Goal: Transaction & Acquisition: Purchase product/service

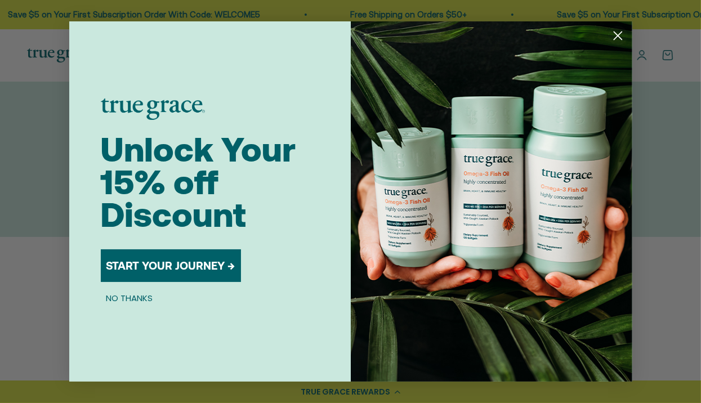
click at [616, 35] on icon "Close dialog" at bounding box center [618, 36] width 8 height 8
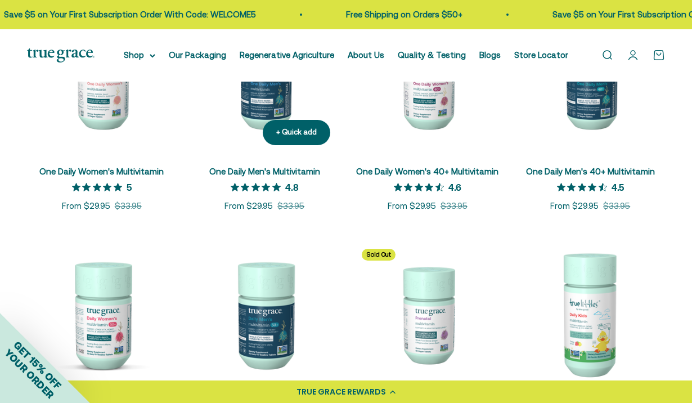
scroll to position [264, 0]
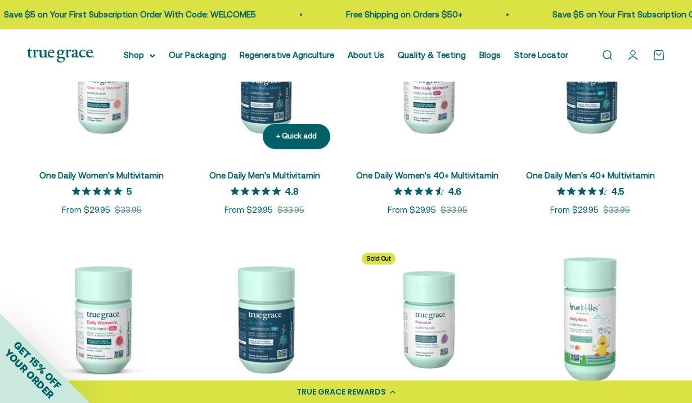
click at [271, 174] on link "One Daily Men's Multivitamin" at bounding box center [264, 176] width 111 height 10
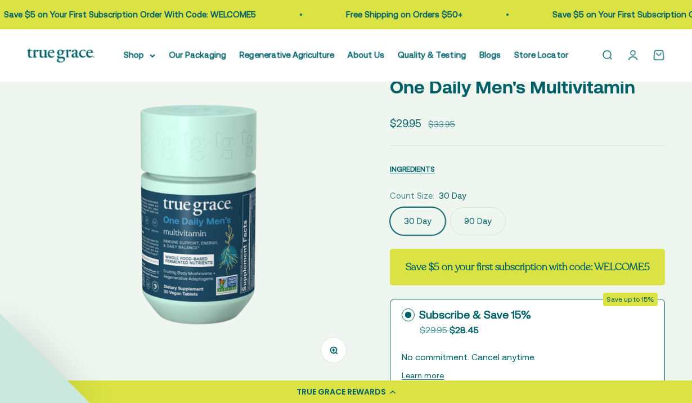
select select "3"
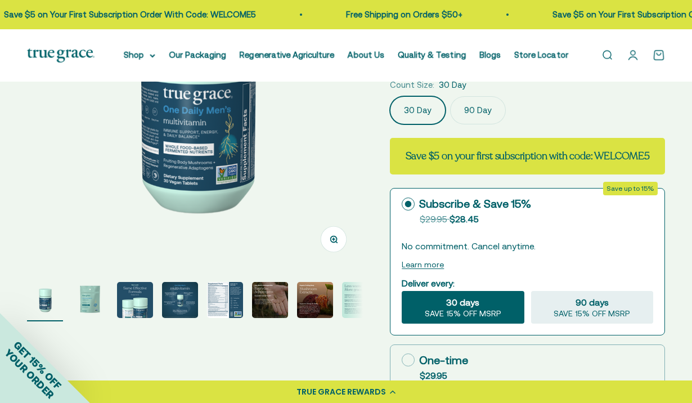
scroll to position [176, 0]
click at [86, 304] on img "Go to item 2" at bounding box center [90, 300] width 36 height 36
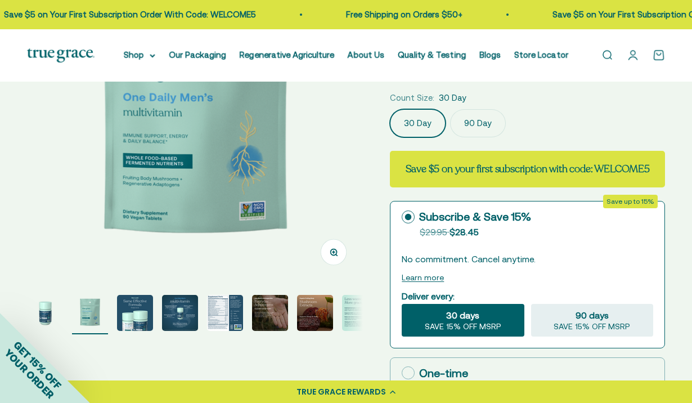
scroll to position [163, 0]
click at [140, 315] on img "Go to item 3" at bounding box center [135, 313] width 36 height 36
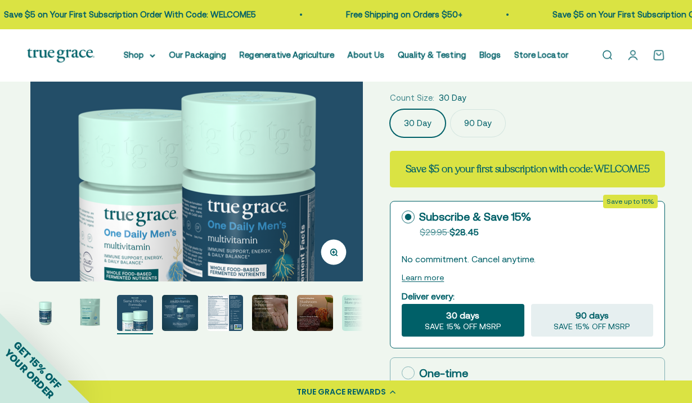
scroll to position [0, 686]
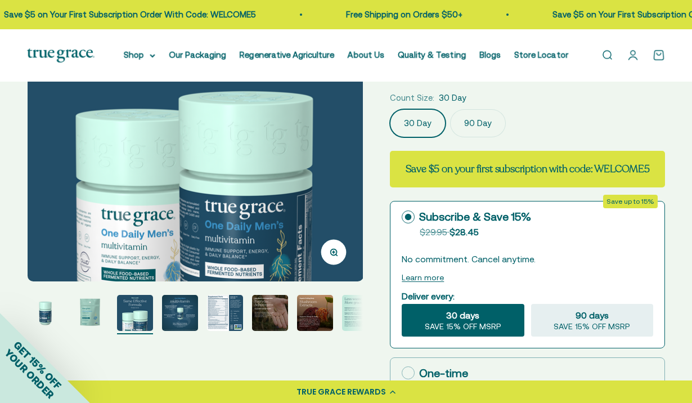
click at [178, 316] on img "Go to item 4" at bounding box center [180, 313] width 36 height 36
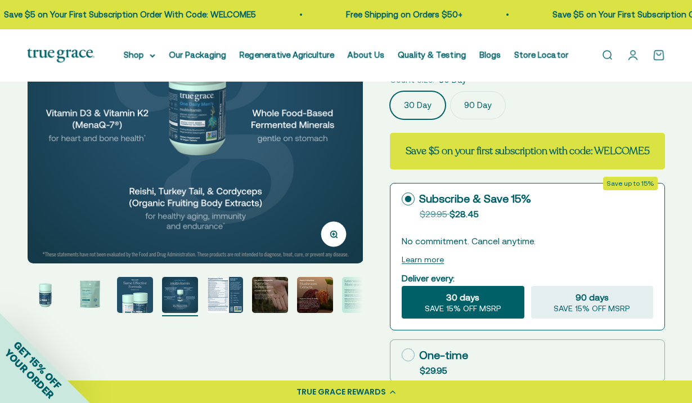
scroll to position [182, 0]
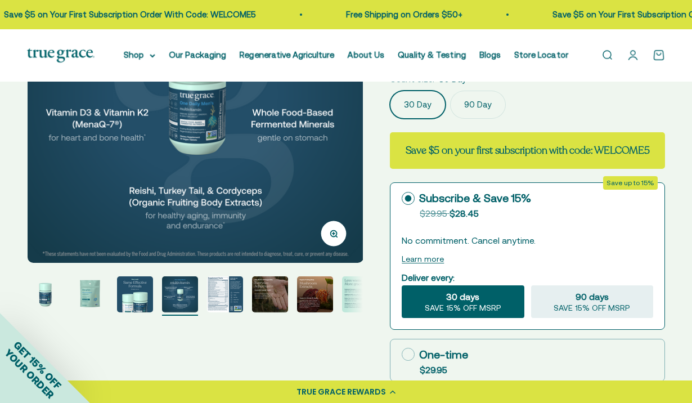
click at [215, 302] on img "Go to item 5" at bounding box center [225, 294] width 36 height 36
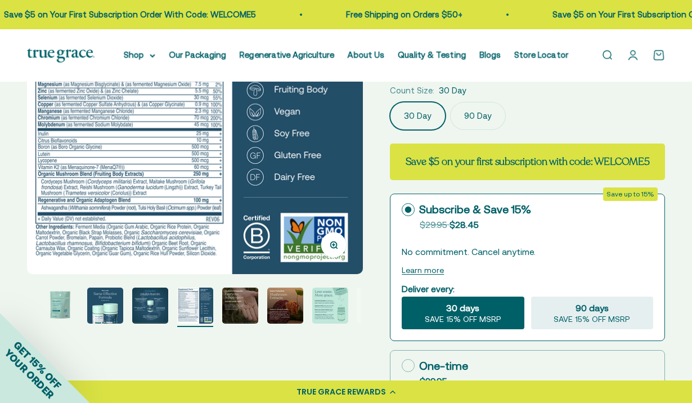
scroll to position [172, 0]
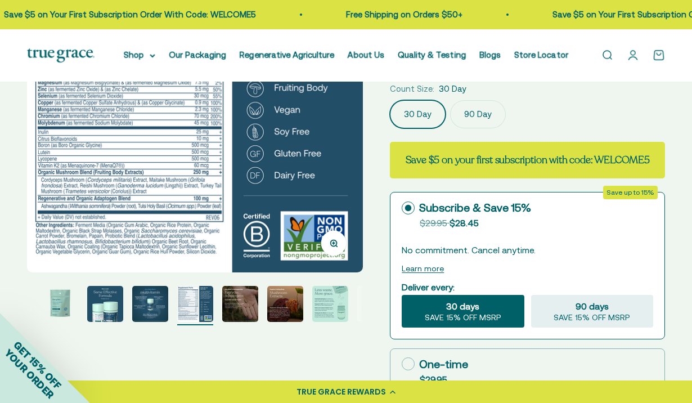
click at [245, 312] on img "Go to item 6" at bounding box center [240, 304] width 36 height 36
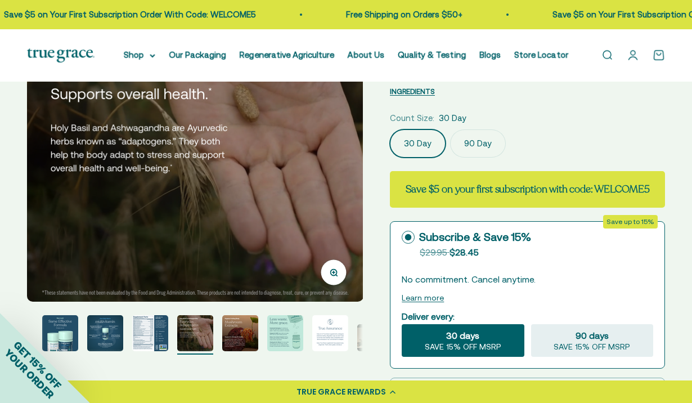
scroll to position [191, 0]
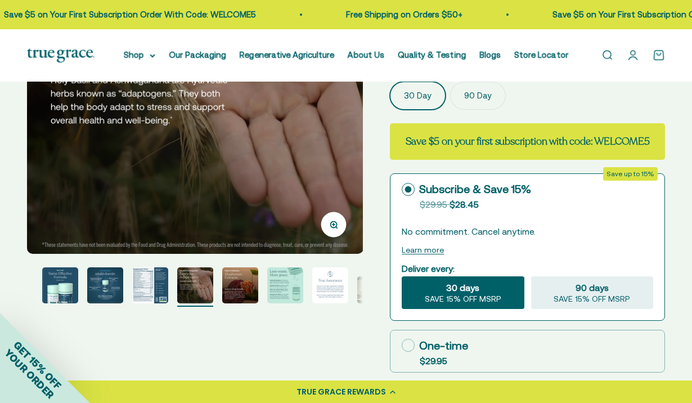
click at [240, 283] on img "Go to item 7" at bounding box center [240, 285] width 36 height 36
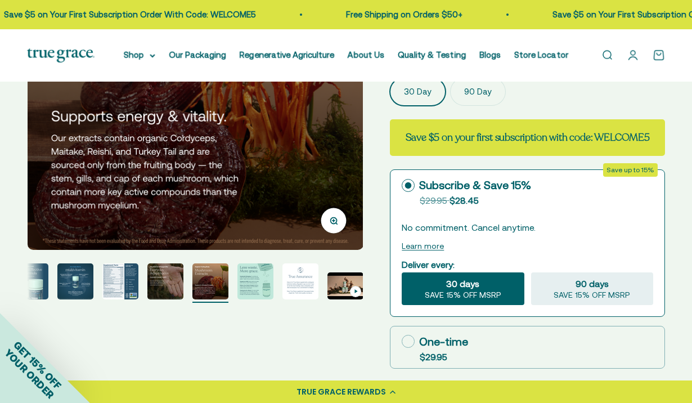
scroll to position [198, 0]
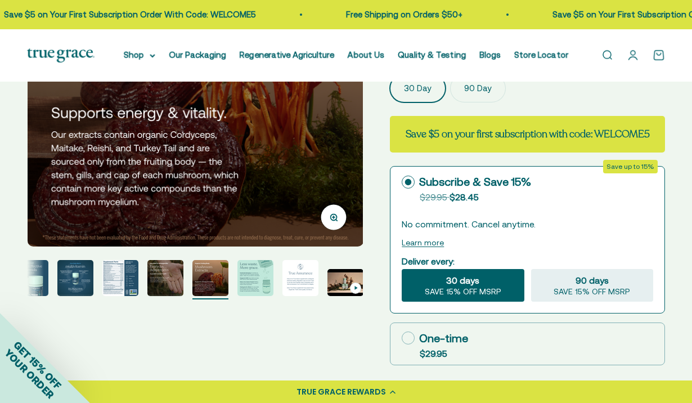
click at [262, 290] on img "Go to item 8" at bounding box center [256, 278] width 36 height 36
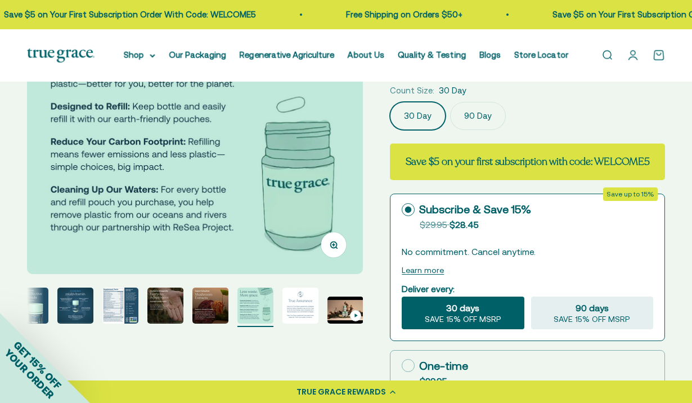
scroll to position [172, 0]
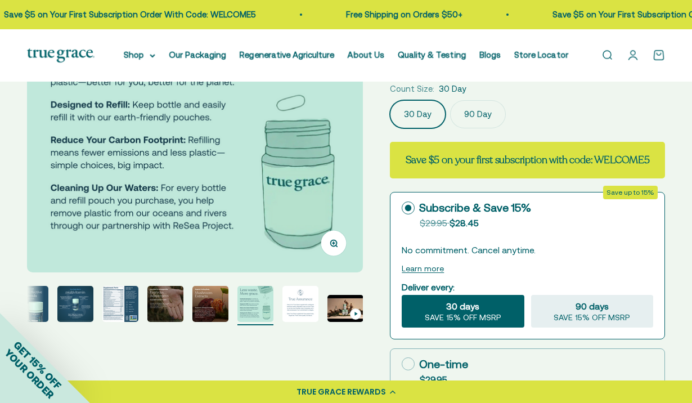
click at [298, 314] on img "Go to item 9" at bounding box center [301, 304] width 36 height 36
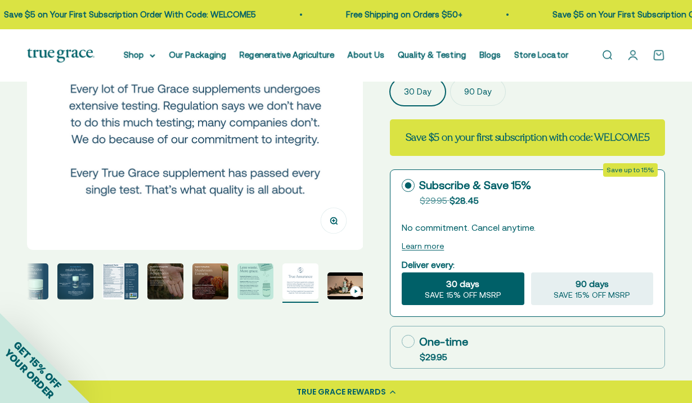
scroll to position [196, 0]
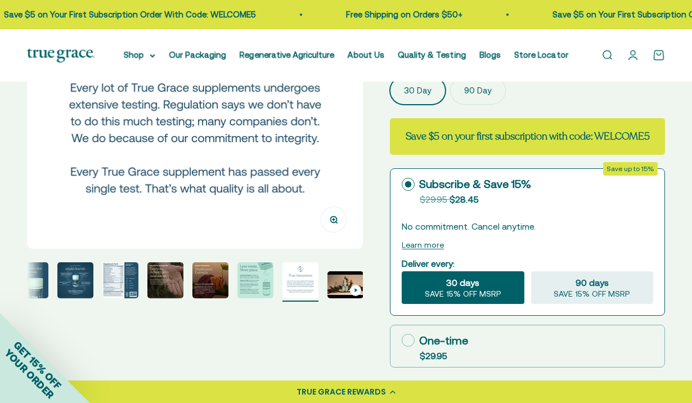
click at [341, 290] on img "Go to item 10" at bounding box center [346, 284] width 36 height 27
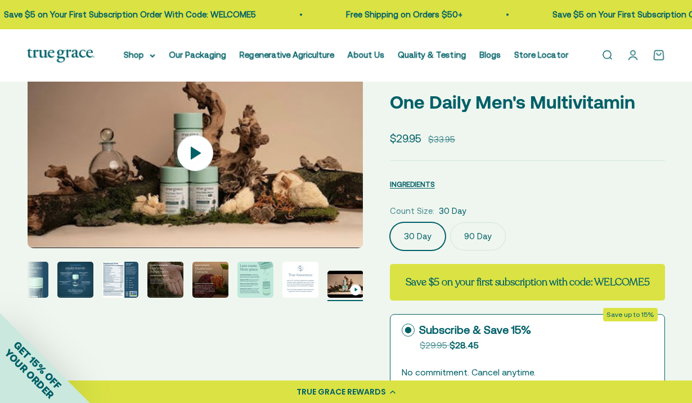
scroll to position [47, 0]
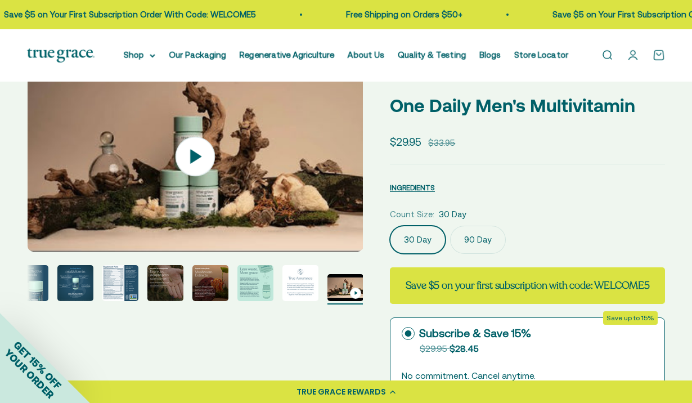
click at [196, 158] on icon at bounding box center [196, 156] width 11 height 14
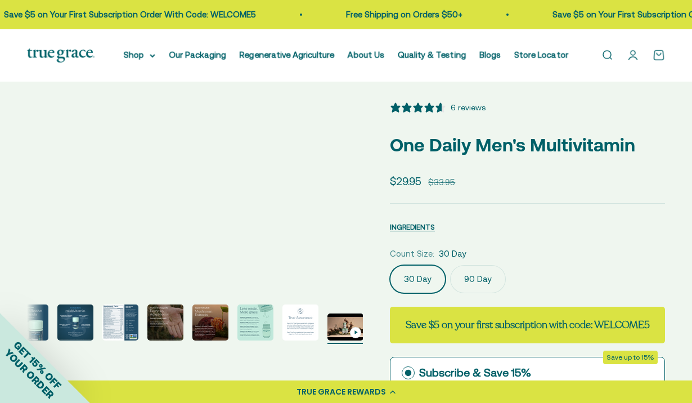
scroll to position [0, 0]
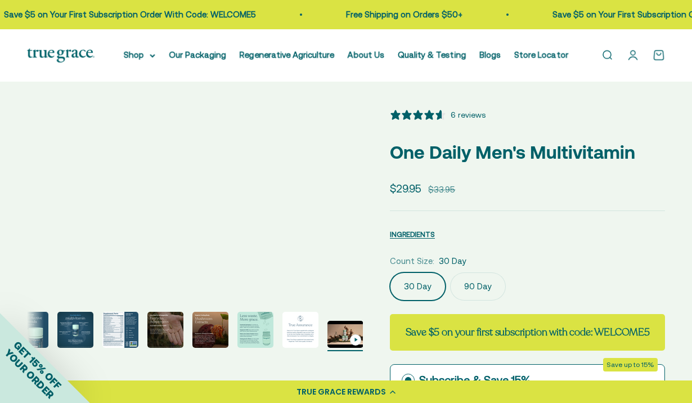
click at [118, 337] on img "Go to item 5" at bounding box center [120, 330] width 36 height 36
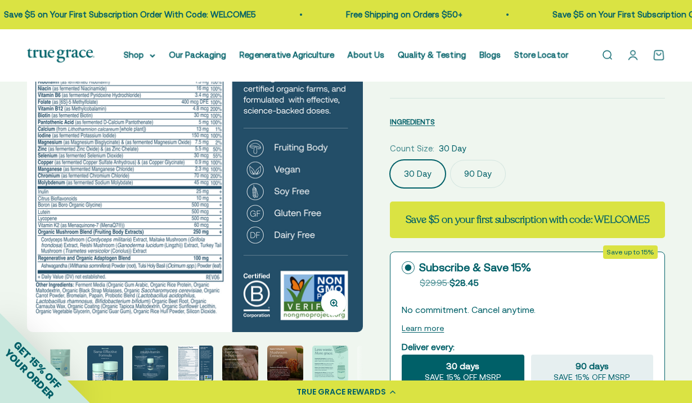
scroll to position [113, 0]
